Goal: Find specific page/section: Find specific page/section

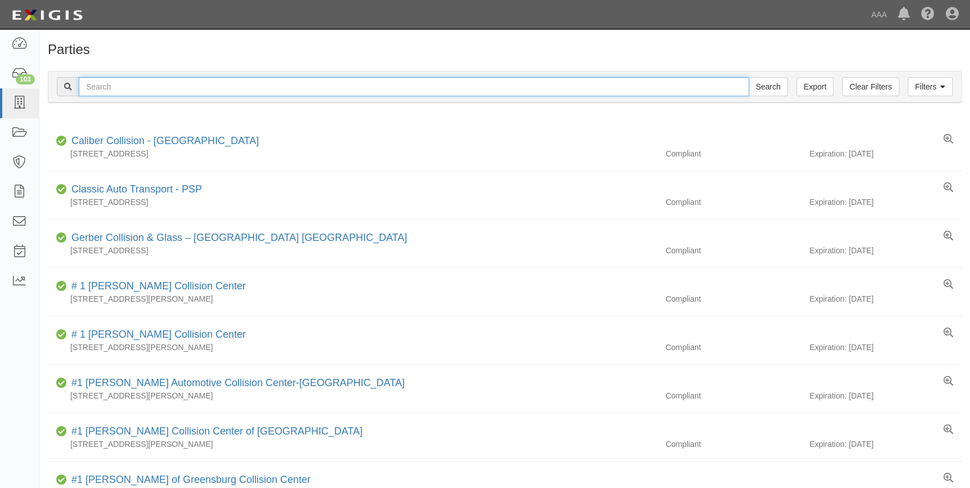
click at [196, 92] on input "text" at bounding box center [414, 86] width 671 height 19
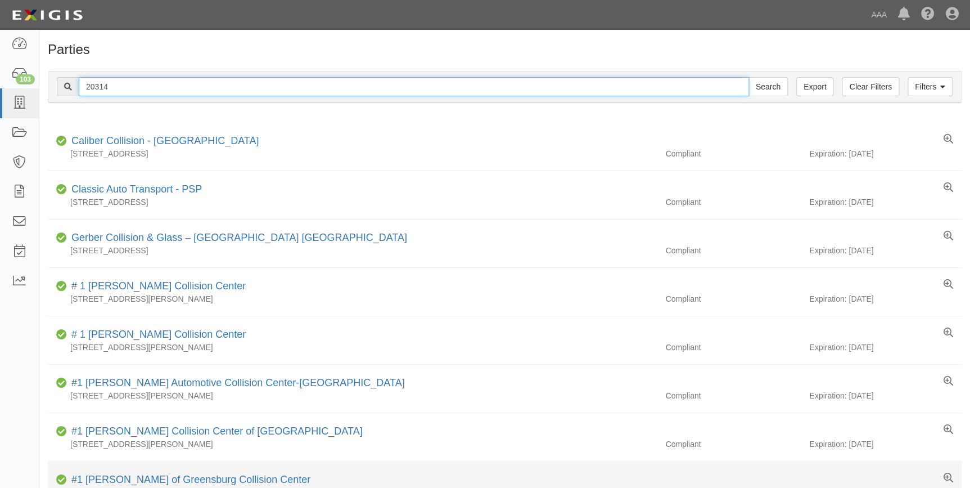
type input "20314"
click at [749, 77] on input "Search" at bounding box center [768, 86] width 39 height 19
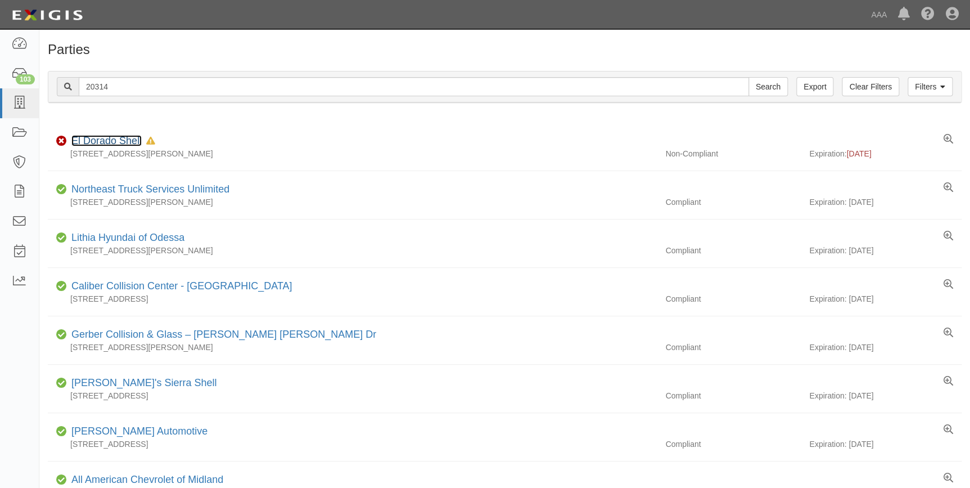
click at [100, 140] on link "El Dorado Shell" at bounding box center [106, 140] width 70 height 11
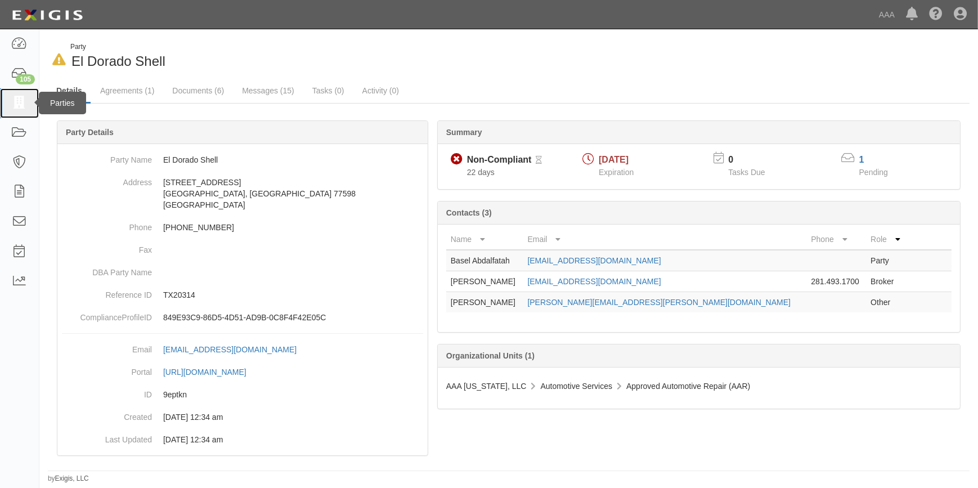
click at [18, 102] on icon at bounding box center [19, 103] width 16 height 13
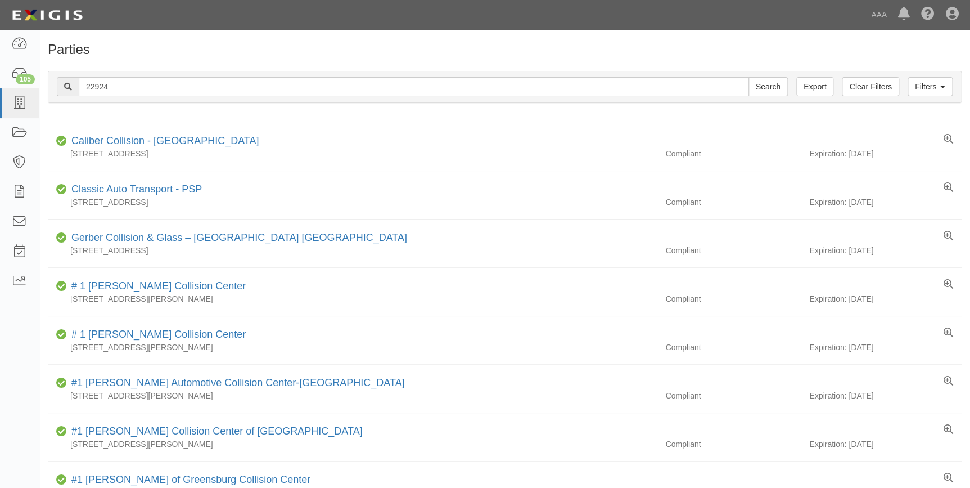
type input "22924"
click at [749, 77] on input "Search" at bounding box center [768, 86] width 39 height 19
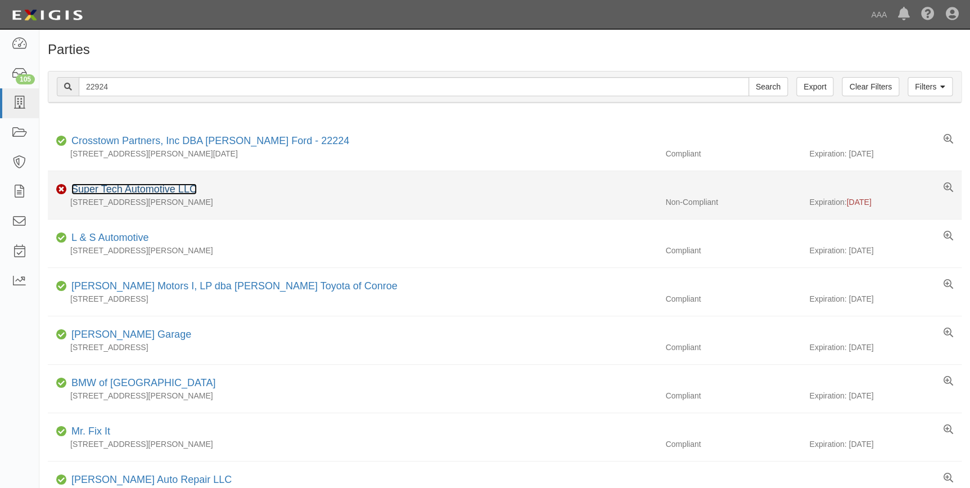
click at [137, 185] on link "Super Tech Automotive LLC" at bounding box center [133, 188] width 125 height 11
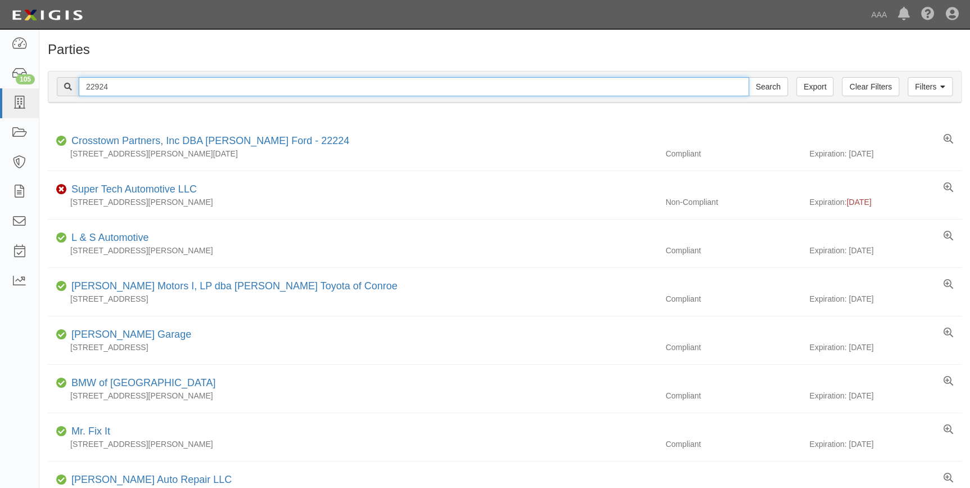
click at [119, 92] on input "22924" at bounding box center [414, 86] width 671 height 19
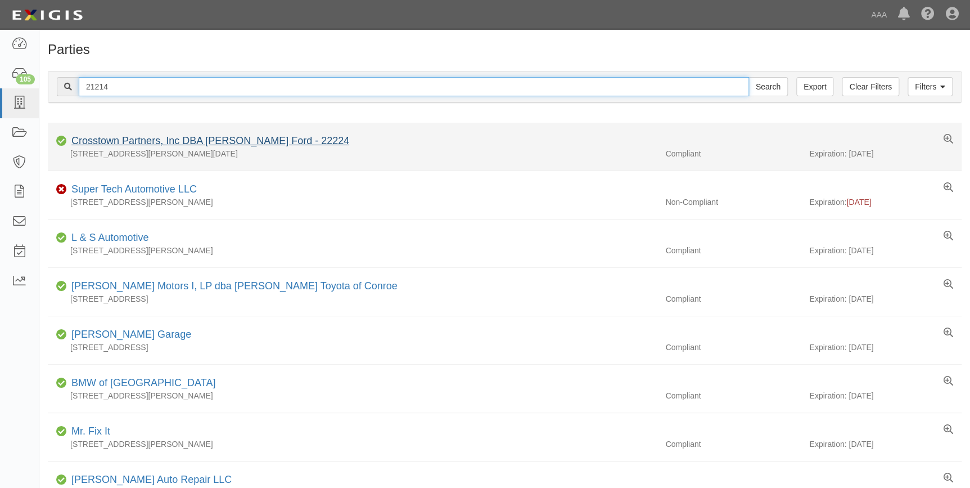
type input "21214"
click at [749, 77] on input "Search" at bounding box center [768, 86] width 39 height 19
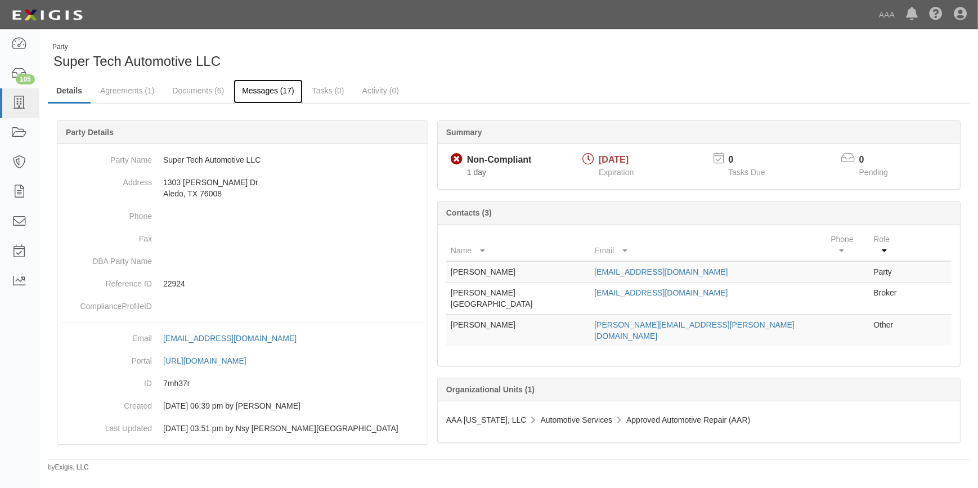
click at [252, 91] on link "Messages (17)" at bounding box center [267, 91] width 69 height 24
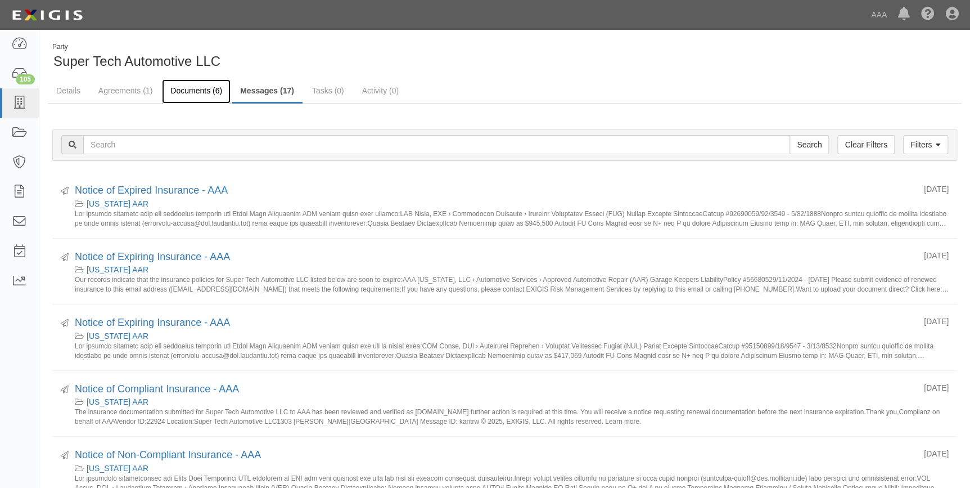
click at [183, 93] on link "Documents (6)" at bounding box center [196, 91] width 69 height 24
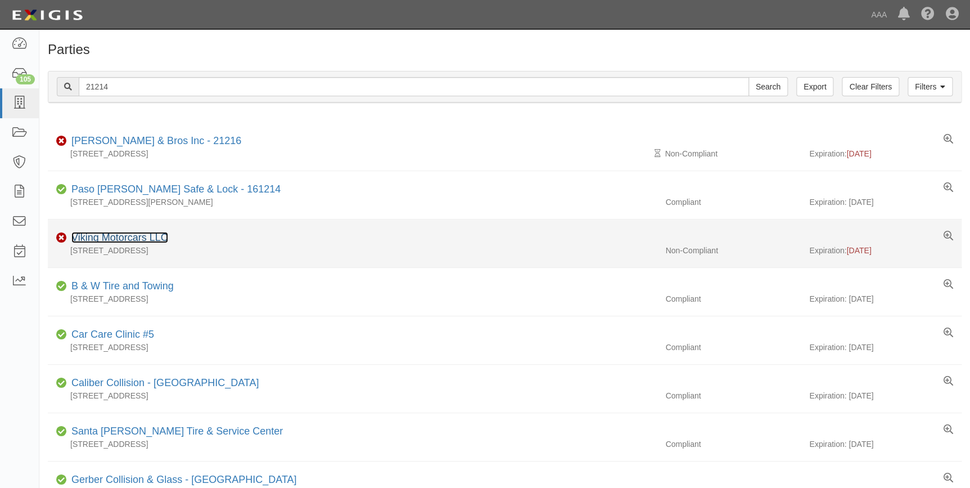
click at [113, 240] on link "Viking Motorcars LLC" at bounding box center [119, 237] width 97 height 11
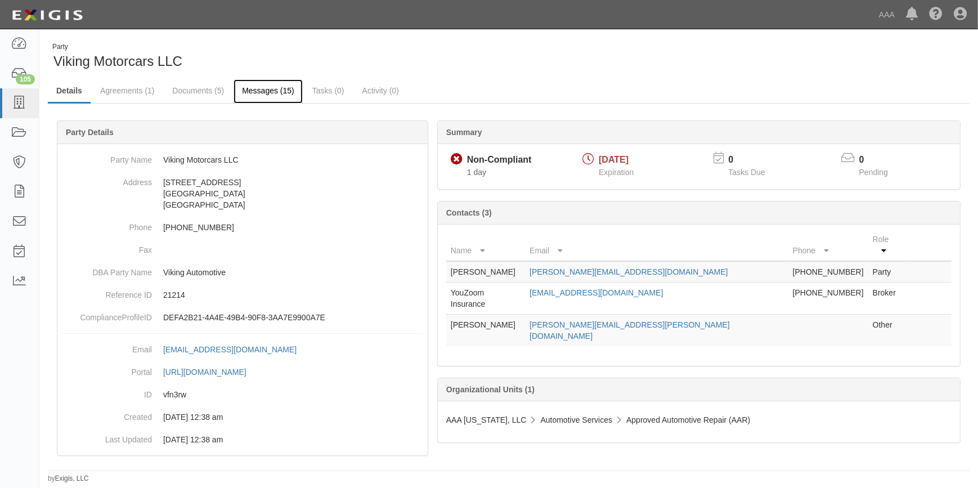
click at [268, 91] on link "Messages (15)" at bounding box center [267, 91] width 69 height 24
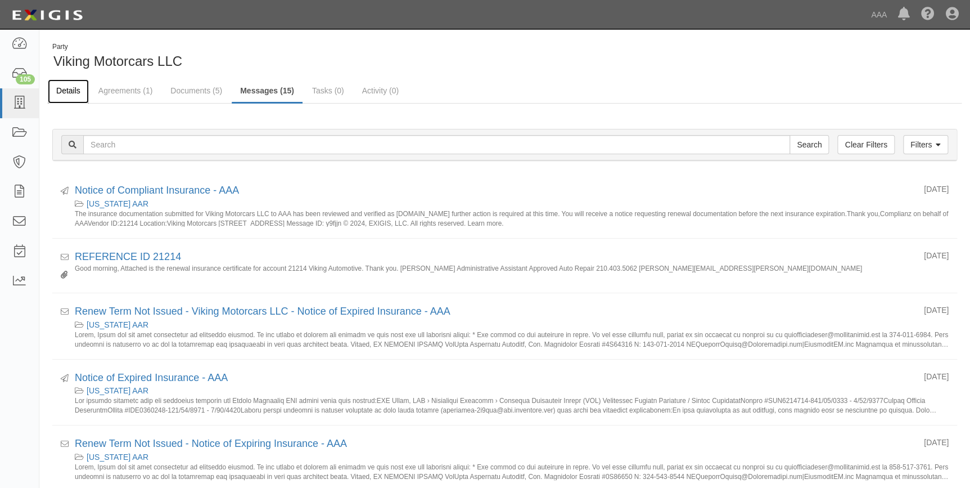
click at [79, 94] on link "Details" at bounding box center [68, 91] width 41 height 24
